Goal: Information Seeking & Learning: Learn about a topic

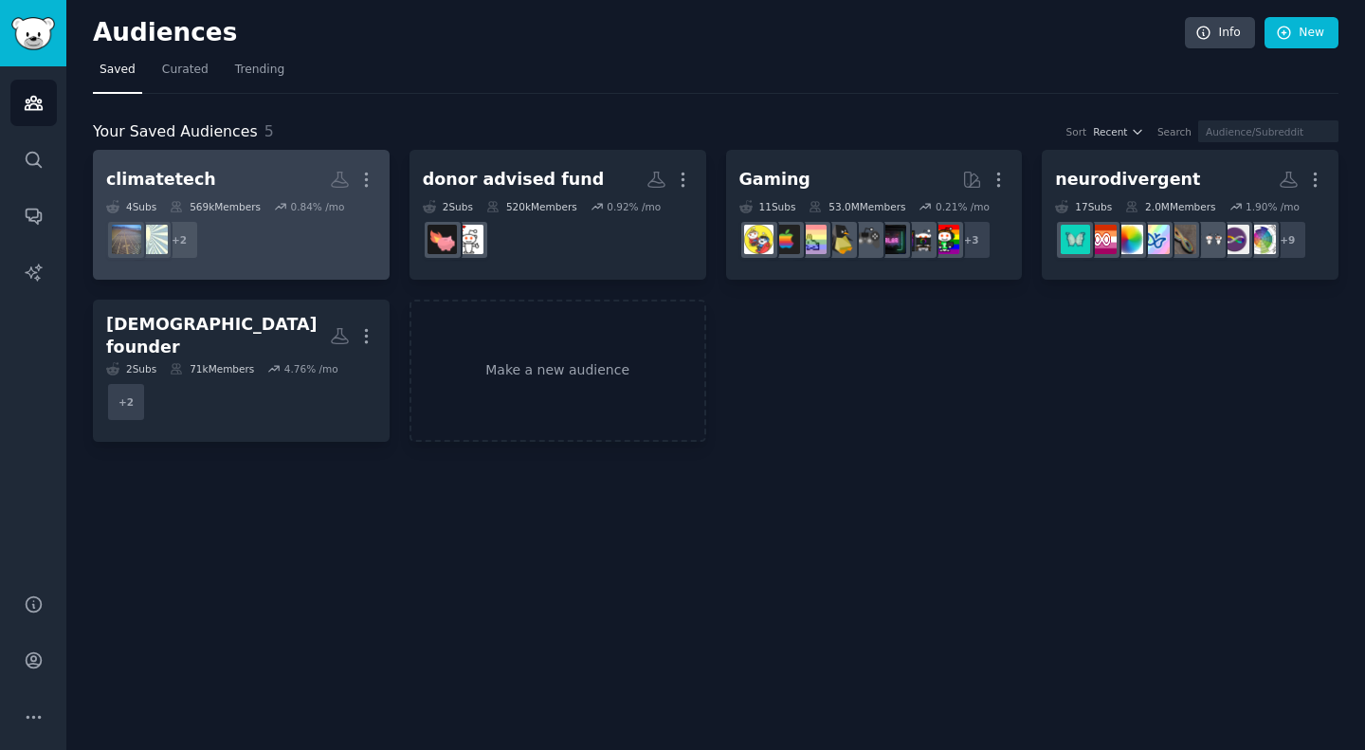
click at [333, 192] on div "More" at bounding box center [353, 179] width 46 height 33
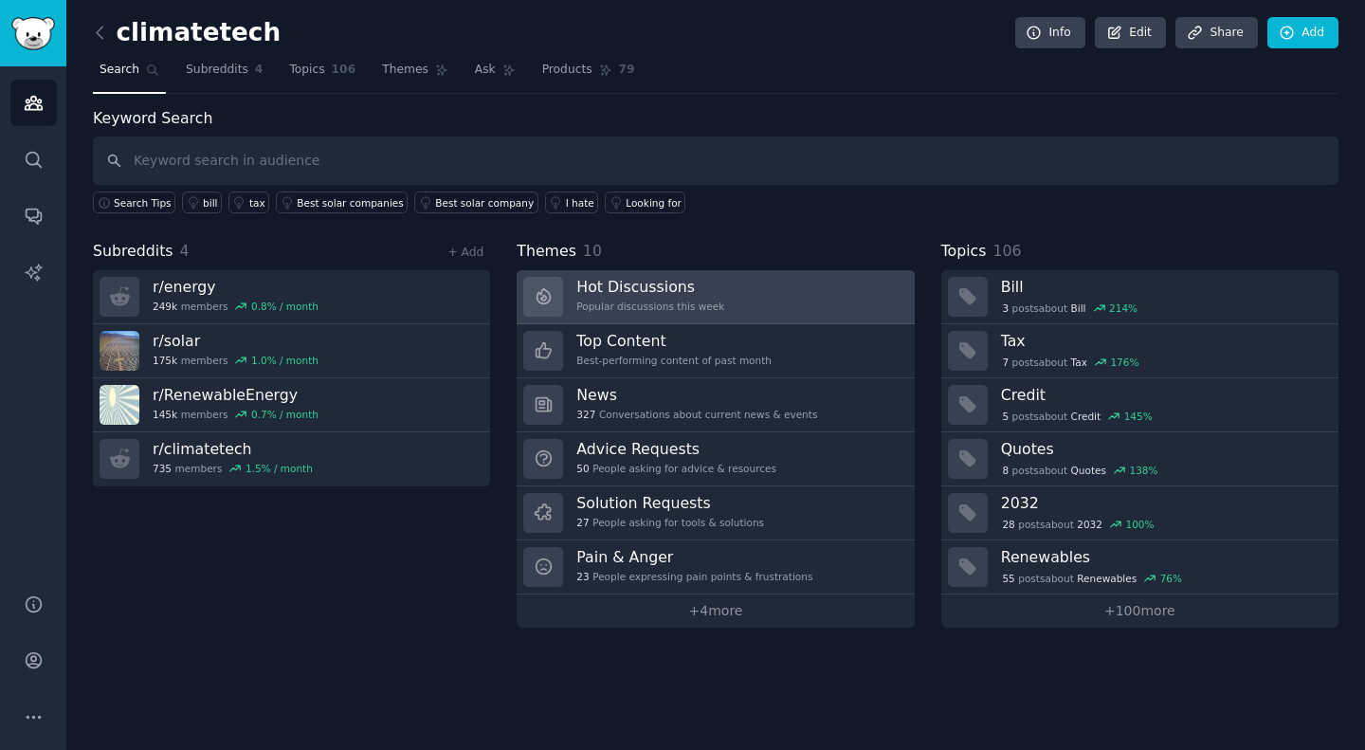
click at [719, 312] on link "Hot Discussions Popular discussions this week" at bounding box center [715, 297] width 397 height 54
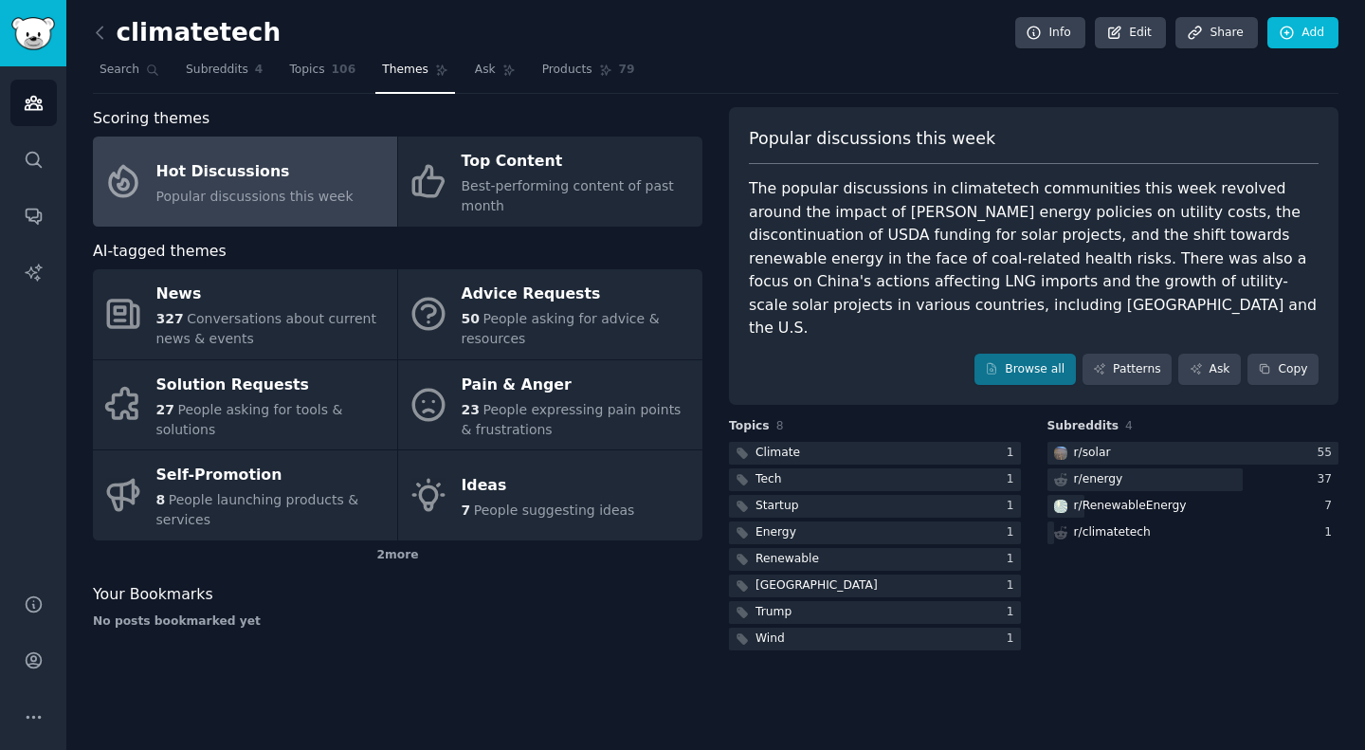
click at [926, 219] on div "The popular discussions in climatetech communities this week revolved around th…" at bounding box center [1034, 258] width 570 height 163
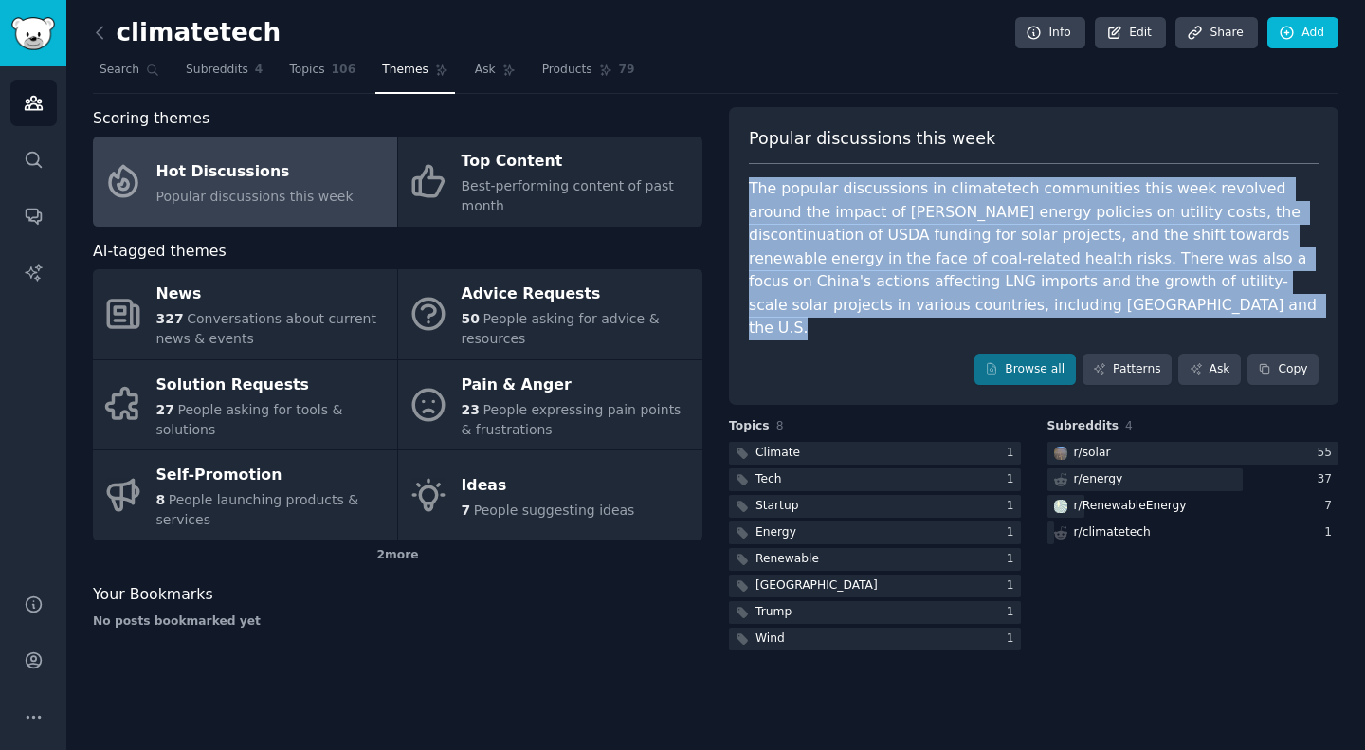
click at [926, 219] on div "The popular discussions in climatetech communities this week revolved around th…" at bounding box center [1034, 258] width 570 height 163
click at [927, 237] on div "The popular discussions in climatetech communities this week revolved around th…" at bounding box center [1034, 258] width 570 height 163
drag, startPoint x: 748, startPoint y: 181, endPoint x: 829, endPoint y: 312, distance: 153.7
click at [829, 312] on div "Popular discussions this week The popular discussions in climatetech communitie…" at bounding box center [1034, 256] width 610 height 299
copy div "The popular discussions in climatetech communities this week revolved around th…"
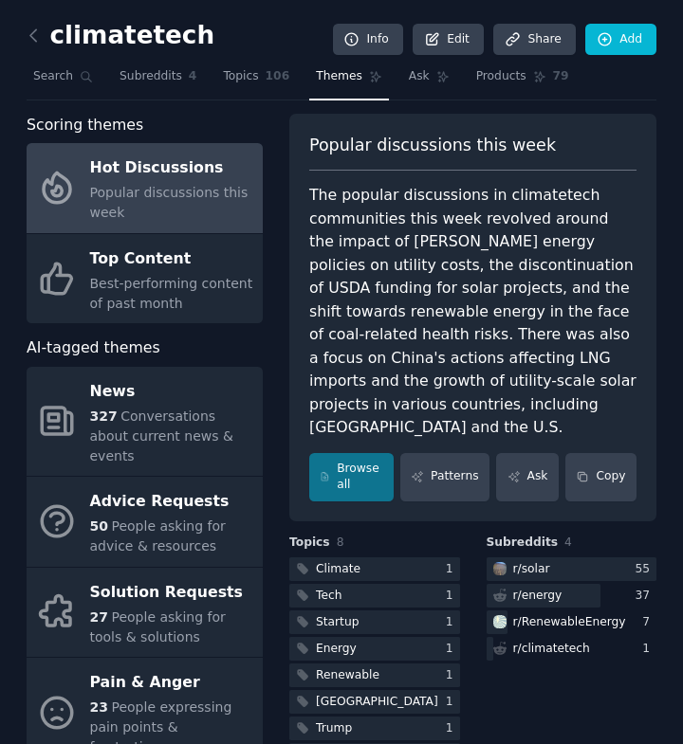
click at [394, 535] on h3 "Topics 8" at bounding box center [374, 543] width 171 height 17
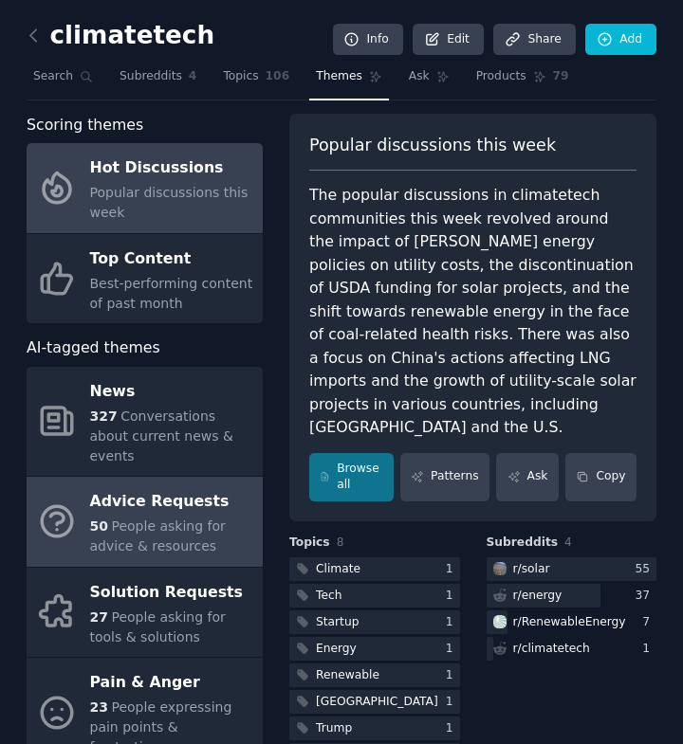
click at [180, 488] on div "Advice Requests" at bounding box center [171, 502] width 163 height 30
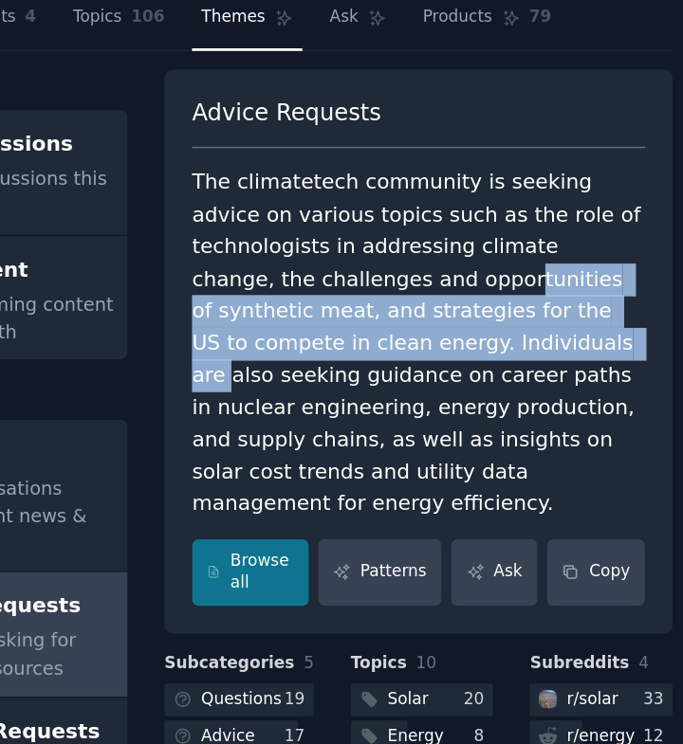
drag, startPoint x: 461, startPoint y: 272, endPoint x: 468, endPoint y: 307, distance: 35.9
click at [468, 307] on div "The climatetech community is seeking advice on various topics such as the role …" at bounding box center [472, 312] width 327 height 256
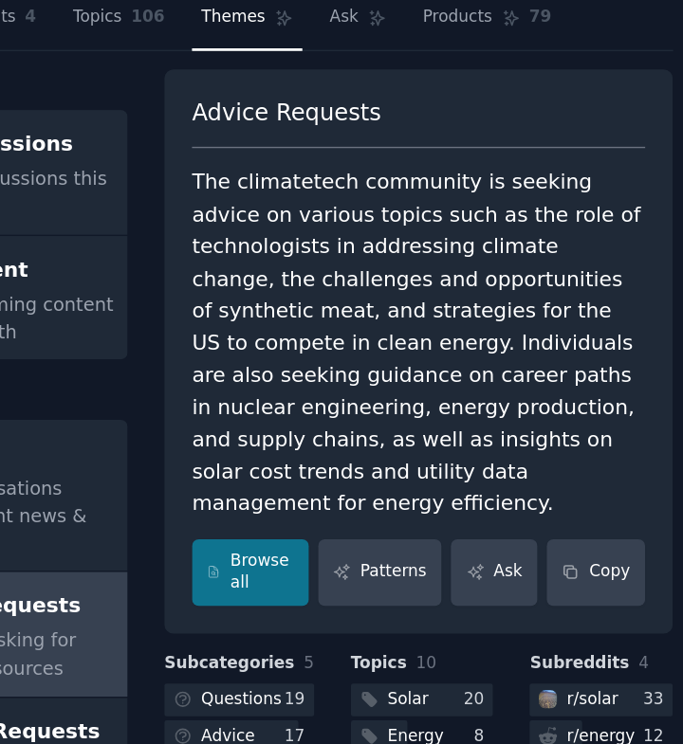
click at [488, 353] on div "The climatetech community is seeking advice on various topics such as the role …" at bounding box center [472, 312] width 327 height 256
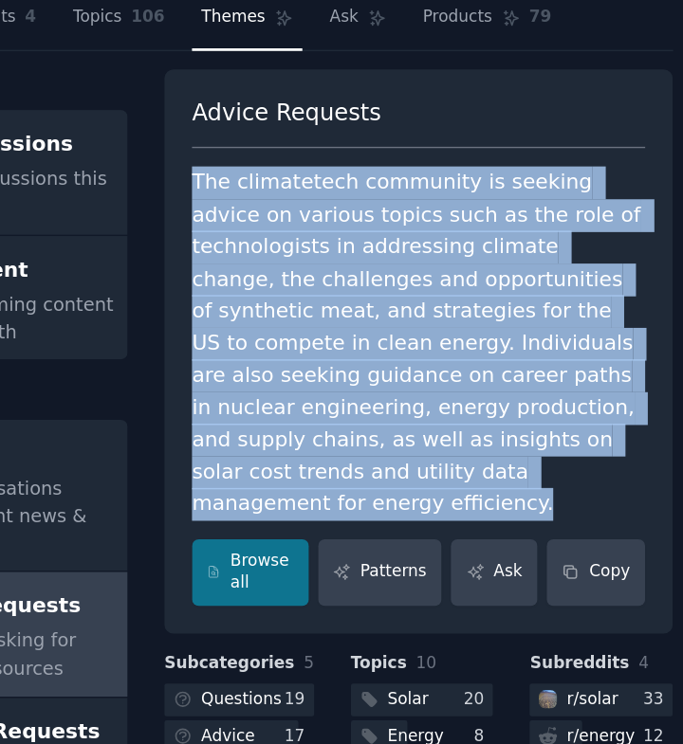
click at [488, 353] on div "The climatetech community is seeking advice on various topics such as the role …" at bounding box center [472, 312] width 327 height 256
copy div "The climatetech community is seeking advice on various topics such as the role …"
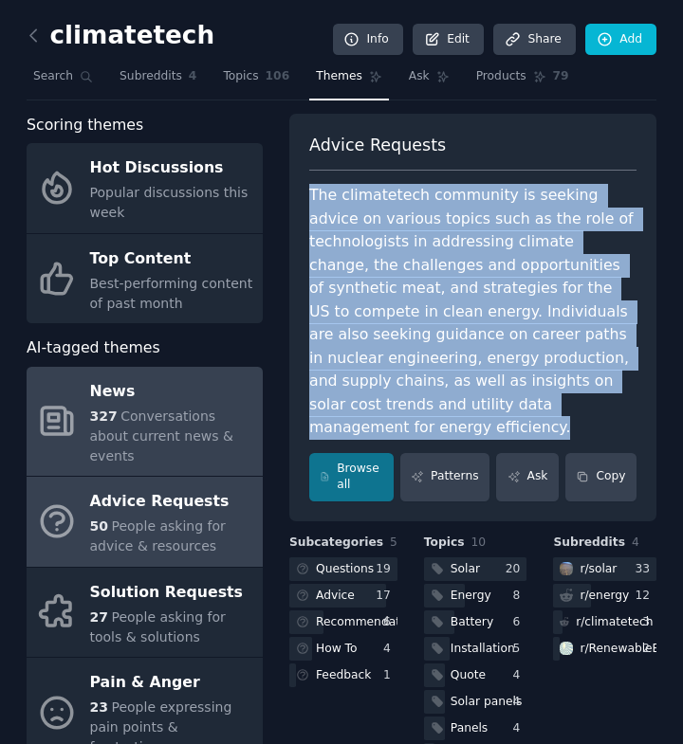
click at [135, 422] on span "Conversations about current news & events" at bounding box center [161, 436] width 143 height 55
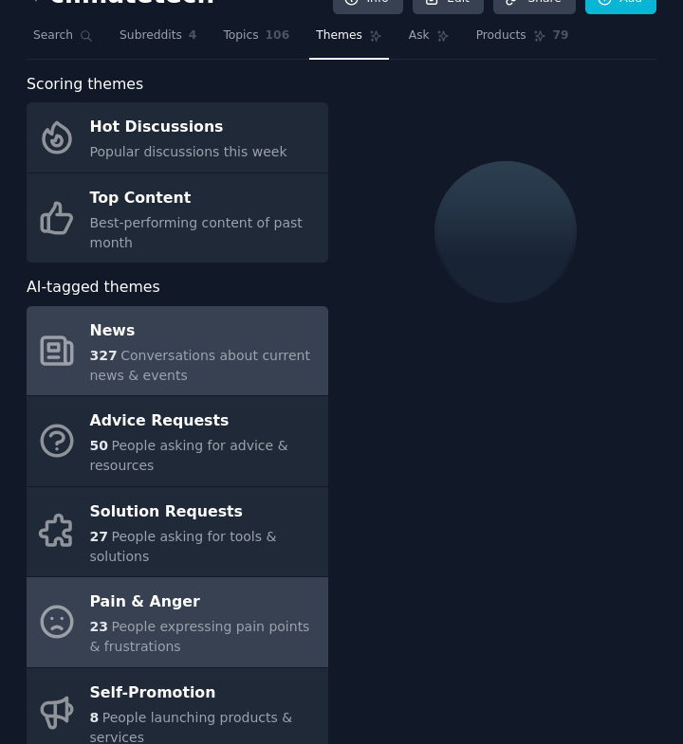
scroll to position [25, 0]
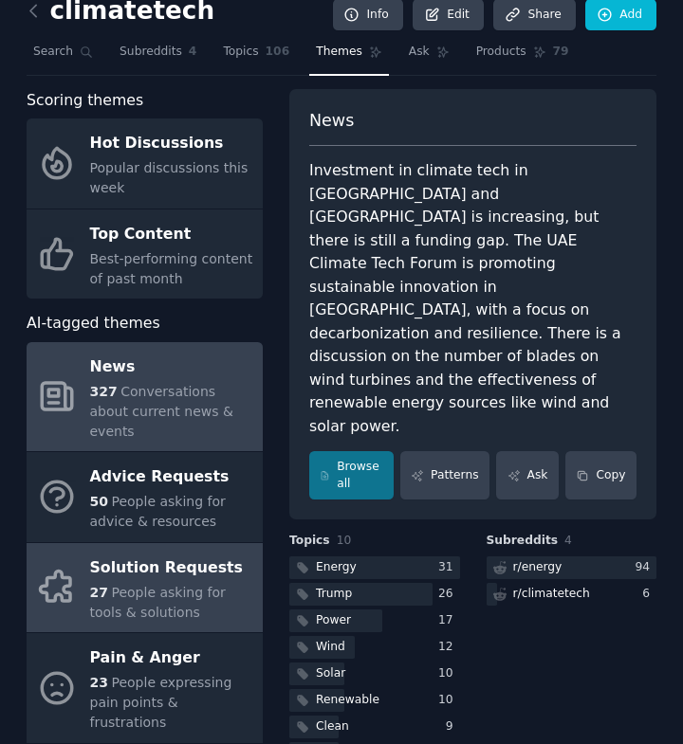
click at [156, 559] on div "Solution Requests" at bounding box center [171, 568] width 163 height 30
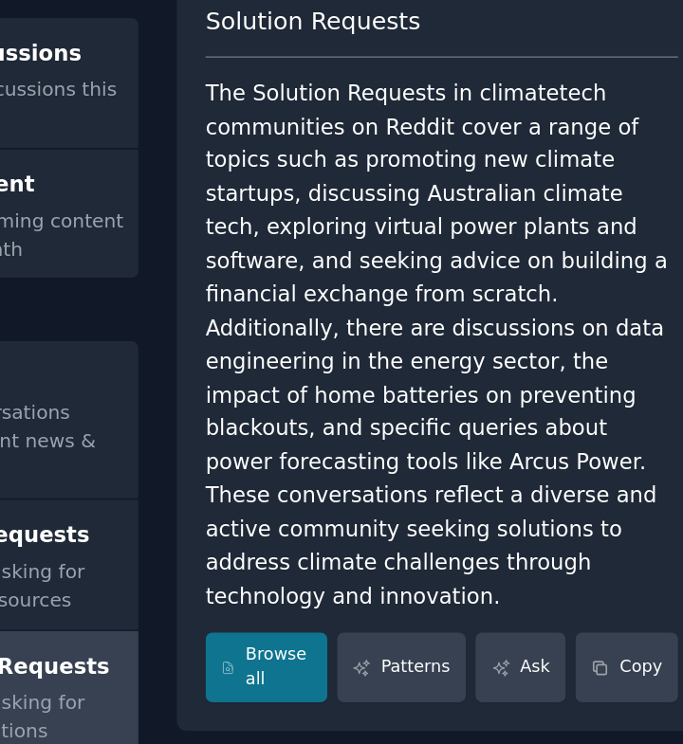
scroll to position [33, 0]
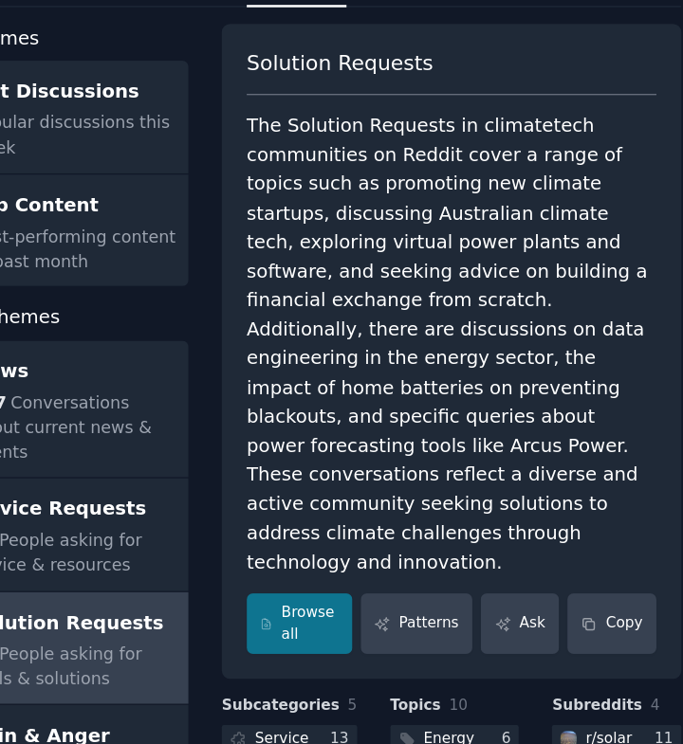
click at [445, 236] on div "The Solution Requests in climatetech communities on Reddit cover a range of top…" at bounding box center [472, 337] width 327 height 372
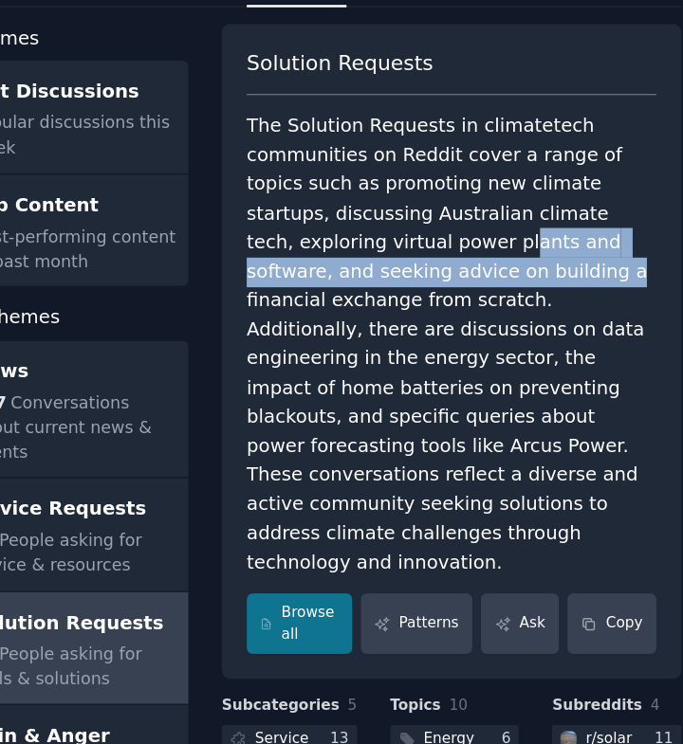
drag, startPoint x: 419, startPoint y: 247, endPoint x: 450, endPoint y: 285, distance: 49.2
click at [450, 285] on div "The Solution Requests in climatetech communities on Reddit cover a range of top…" at bounding box center [472, 337] width 327 height 372
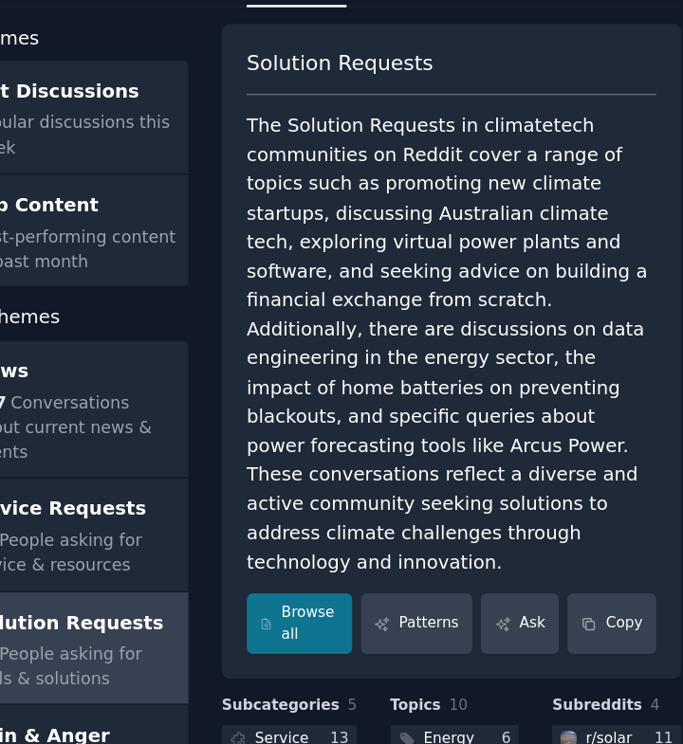
click at [481, 300] on div "The Solution Requests in climatetech communities on Reddit cover a range of top…" at bounding box center [472, 337] width 327 height 372
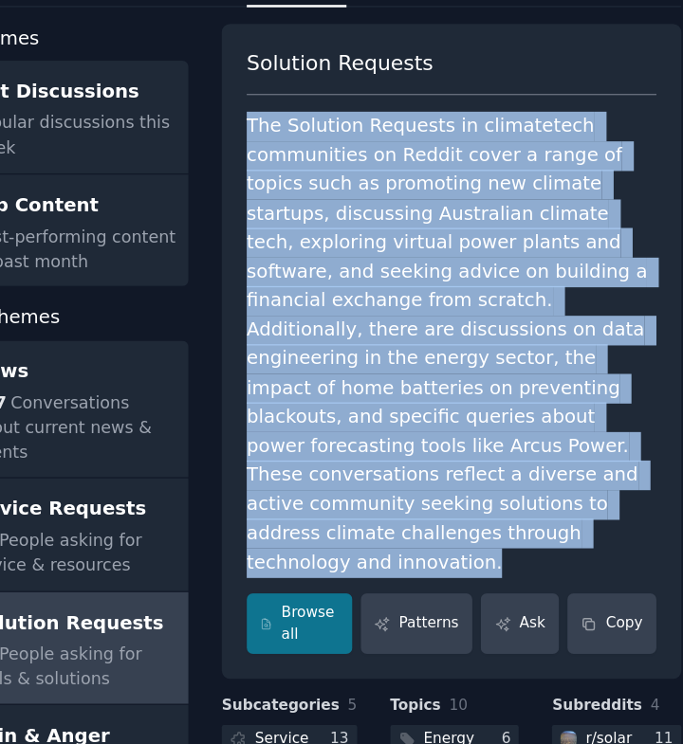
click at [481, 300] on div "The Solution Requests in climatetech communities on Reddit cover a range of top…" at bounding box center [472, 337] width 327 height 372
copy div "The Solution Requests in climatetech communities on Reddit cover a range of top…"
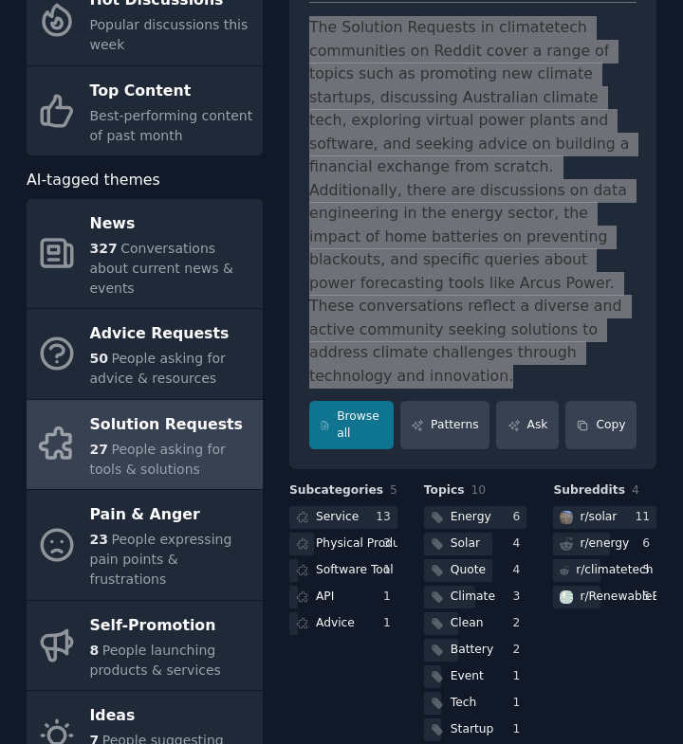
scroll to position [168, 0]
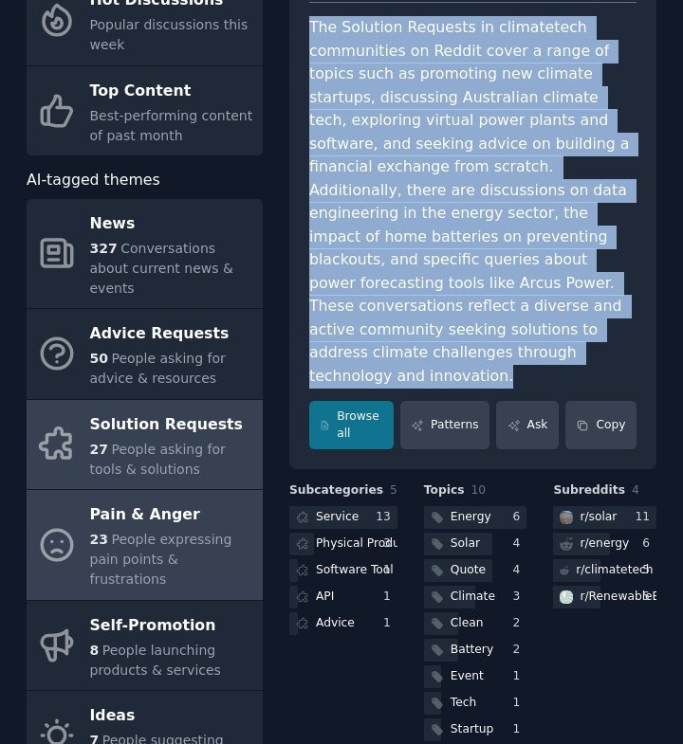
click at [170, 532] on span "People expressing pain points & frustrations" at bounding box center [161, 559] width 142 height 55
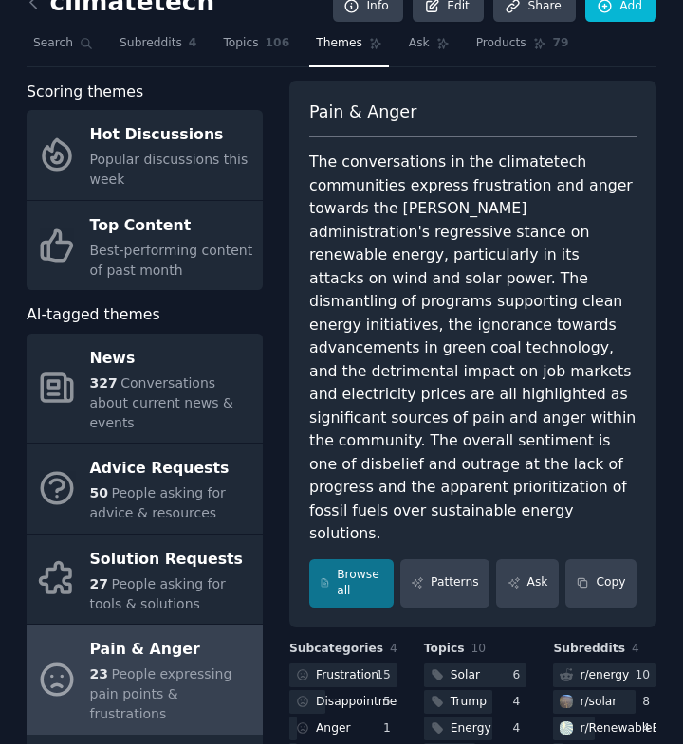
scroll to position [30, 0]
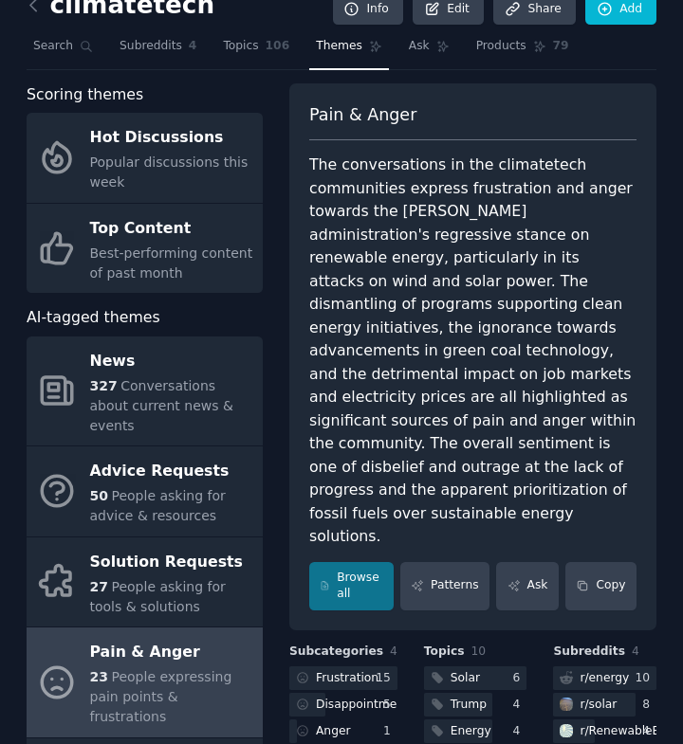
click at [445, 179] on div "The conversations in the climatetech communities express frustration and anger …" at bounding box center [472, 351] width 327 height 395
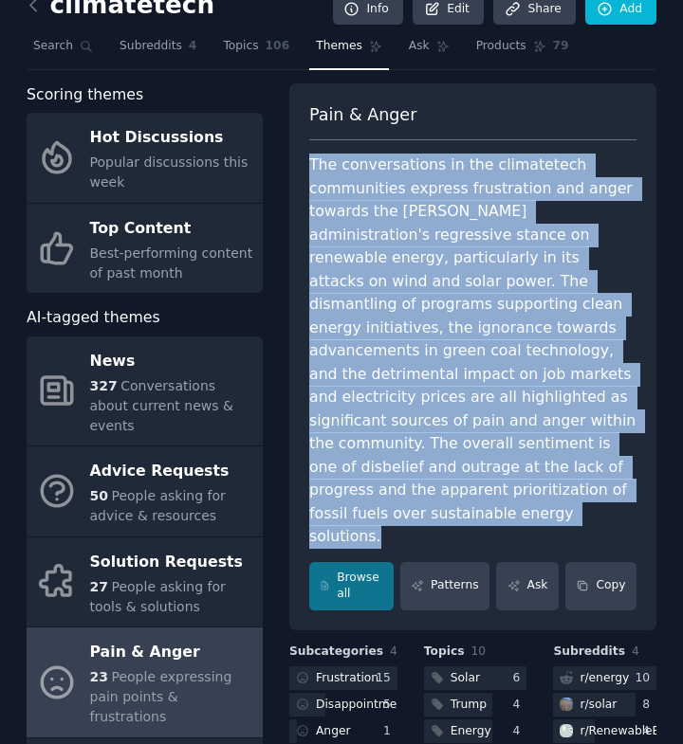
click at [445, 179] on div "The conversations in the climatetech communities express frustration and anger …" at bounding box center [472, 351] width 327 height 395
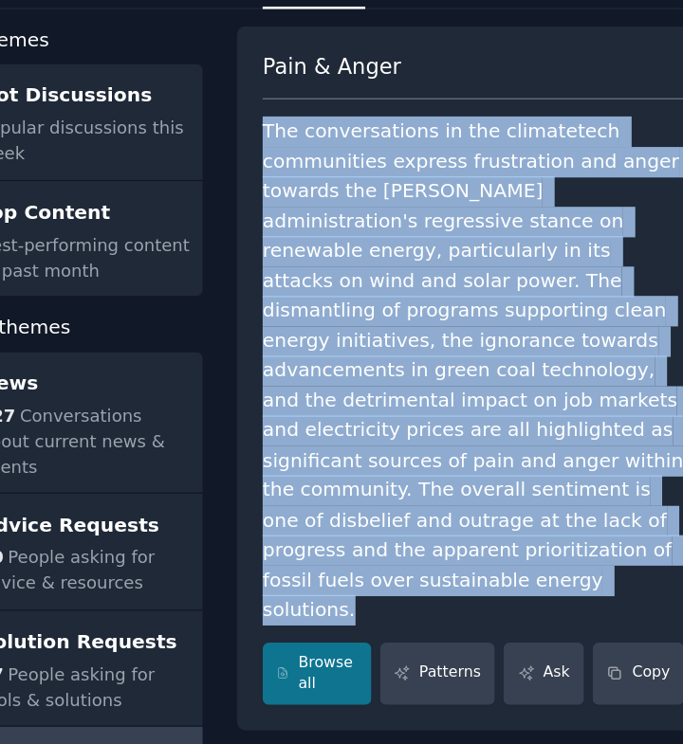
copy div "The conversations in the climatetech communities express frustration and anger …"
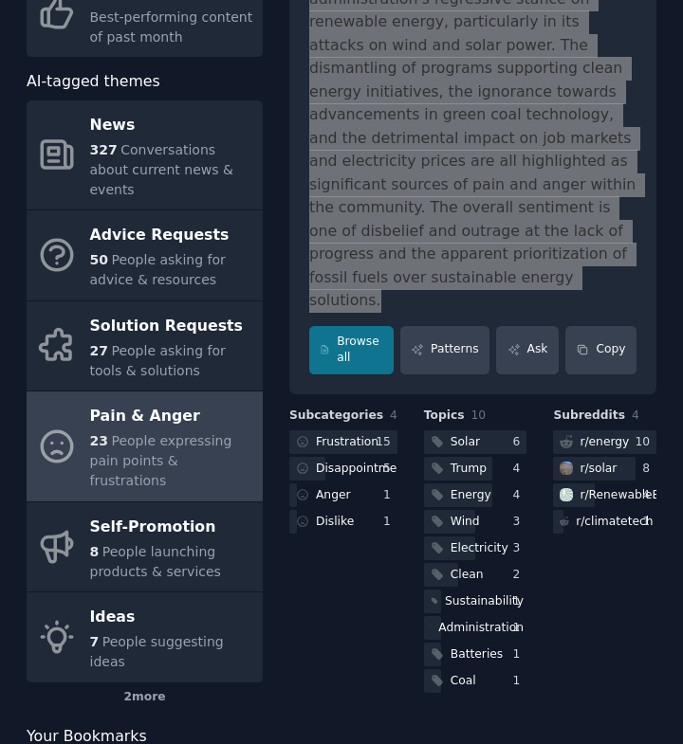
scroll to position [267, 0]
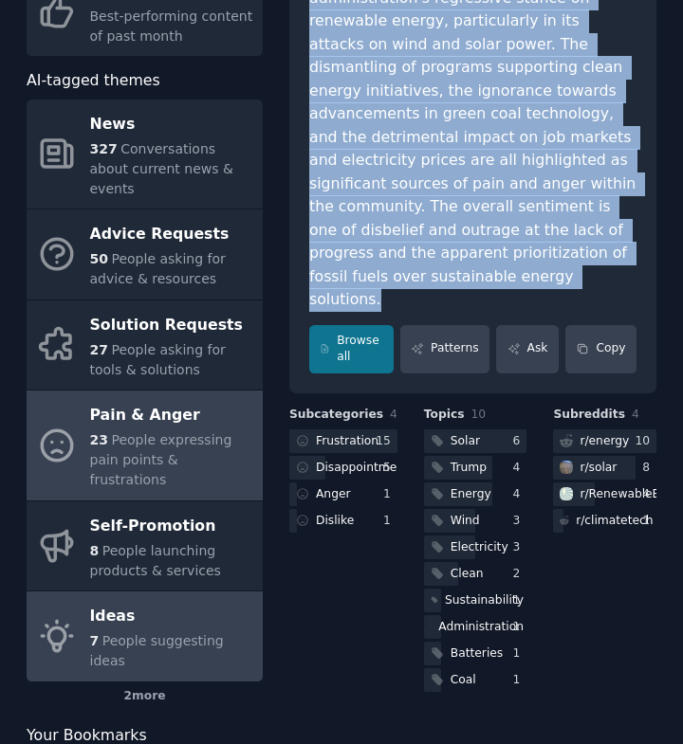
click at [156, 602] on div "Ideas" at bounding box center [171, 617] width 163 height 30
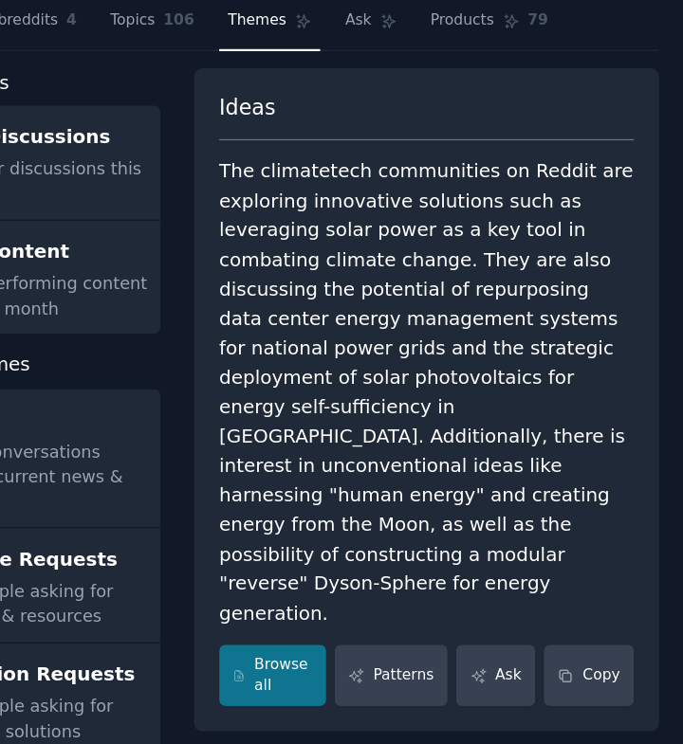
click at [434, 312] on div "The climatetech communities on Reddit are exploring innovative solutions such a…" at bounding box center [472, 370] width 327 height 372
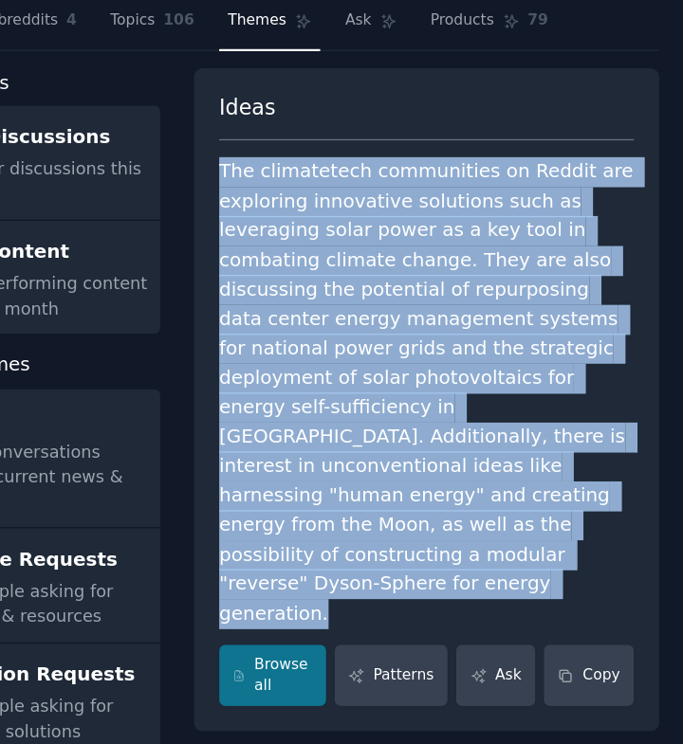
click at [434, 312] on div "The climatetech communities on Reddit are exploring innovative solutions such a…" at bounding box center [472, 370] width 327 height 372
copy div "The climatetech communities on Reddit are exploring innovative solutions such a…"
click at [484, 379] on div "The climatetech communities on Reddit are exploring innovative solutions such a…" at bounding box center [472, 370] width 327 height 372
